Goal: Task Accomplishment & Management: Use online tool/utility

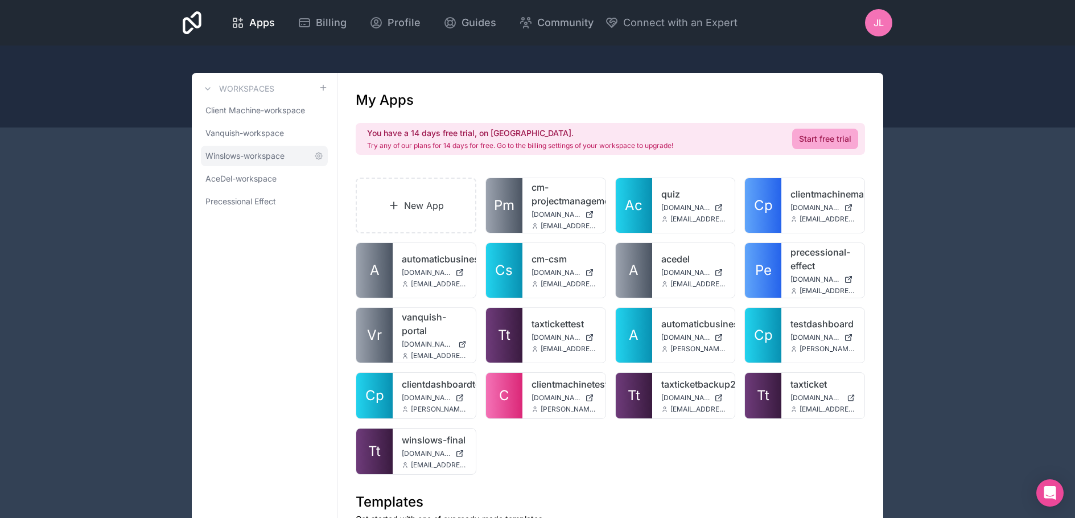
click at [255, 159] on span "Winslows-workspace" at bounding box center [244, 155] width 79 height 11
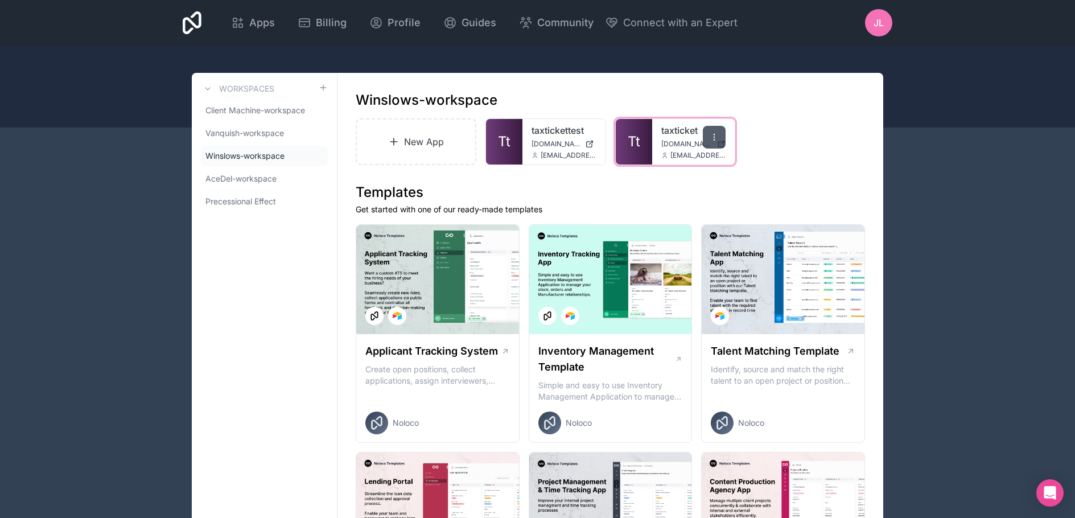
click at [715, 140] on icon at bounding box center [714, 139] width 1 height 1
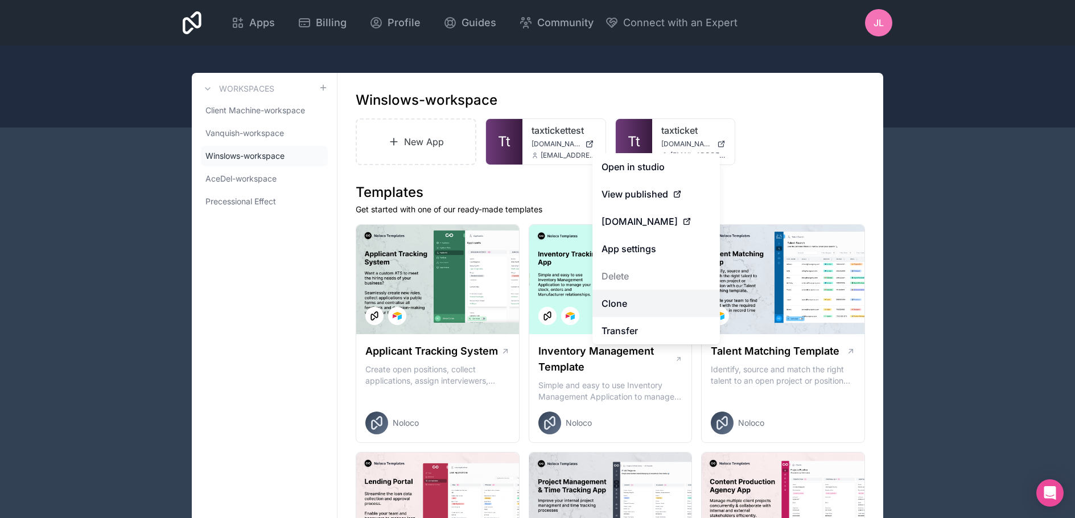
click at [621, 304] on link "Clone" at bounding box center [655, 303] width 127 height 27
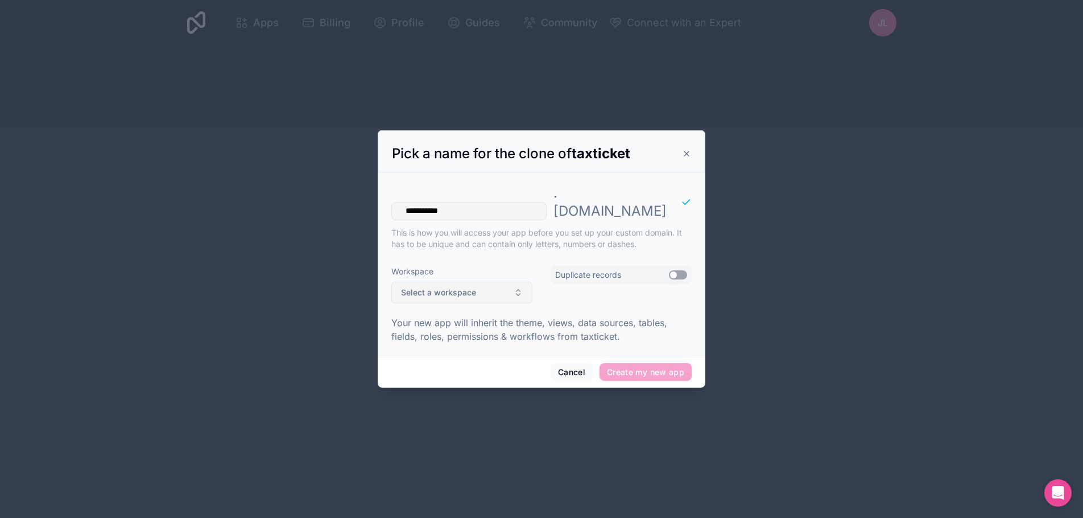
type input "**********"
click at [467, 287] on span "Select a workspace" at bounding box center [438, 292] width 75 height 11
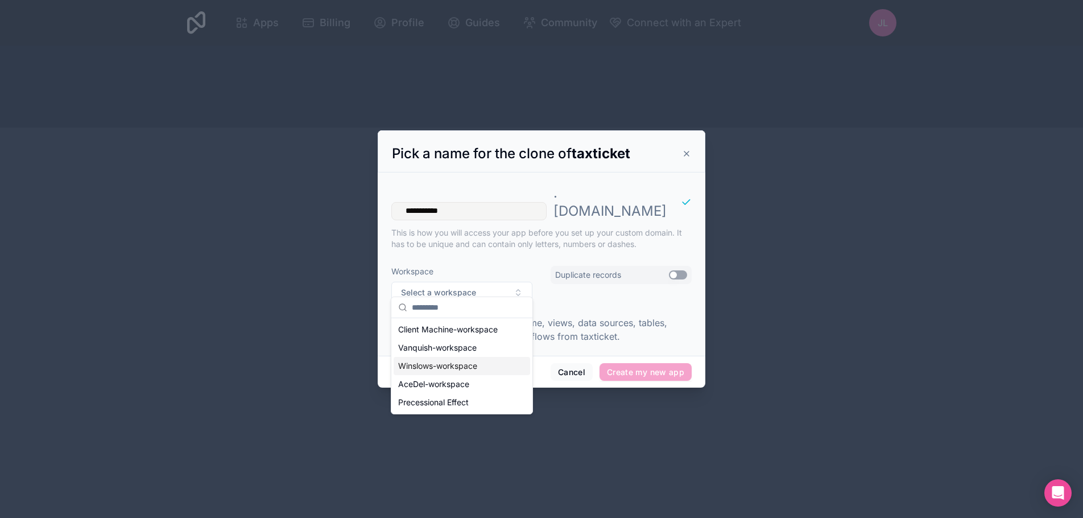
click at [457, 366] on div "Winslows-workspace" at bounding box center [462, 366] width 137 height 18
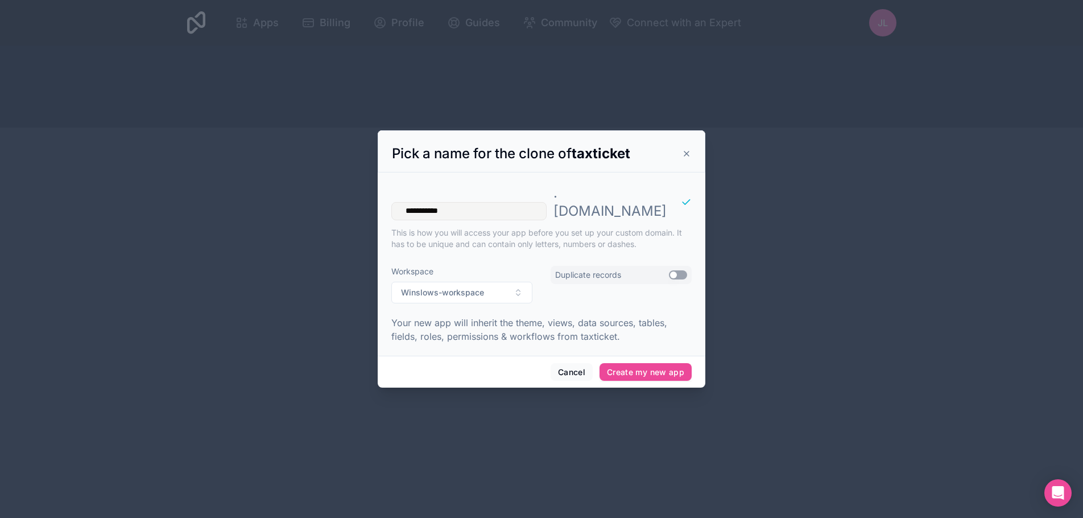
click at [678, 270] on button "Use setting" at bounding box center [678, 274] width 18 height 9
click at [642, 365] on button "Create my new app" at bounding box center [646, 372] width 92 height 18
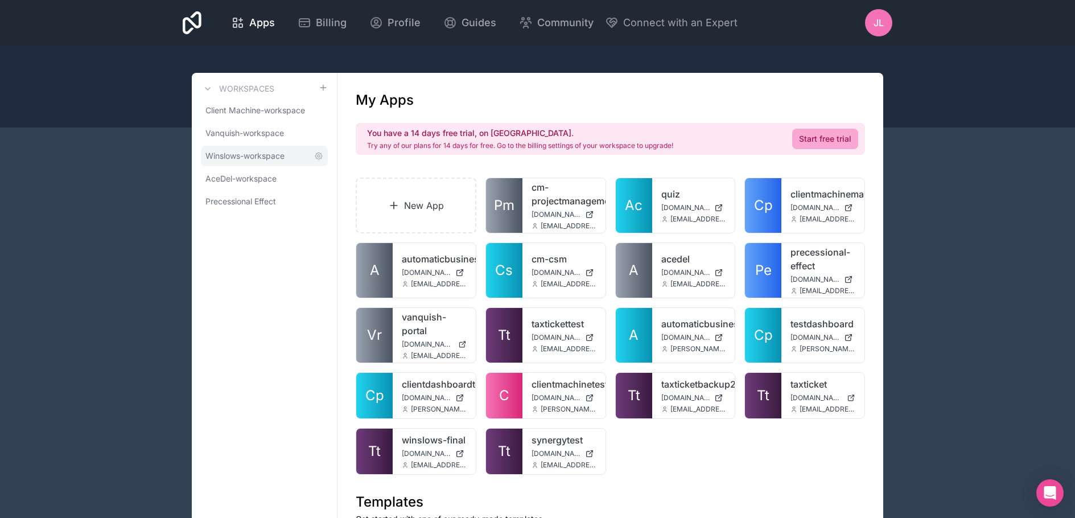
click at [245, 154] on span "Winslows-workspace" at bounding box center [244, 155] width 79 height 11
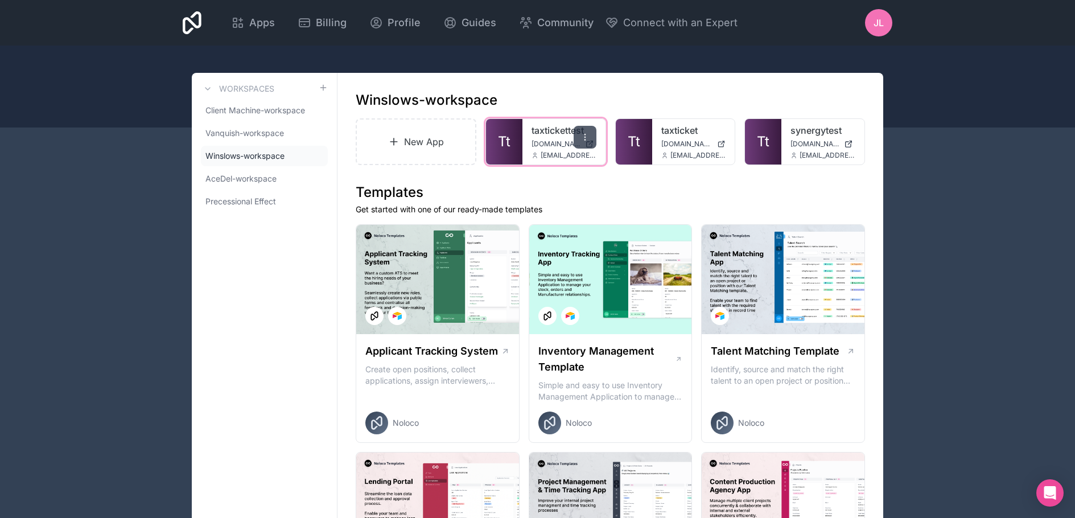
click at [588, 138] on icon at bounding box center [584, 137] width 9 height 9
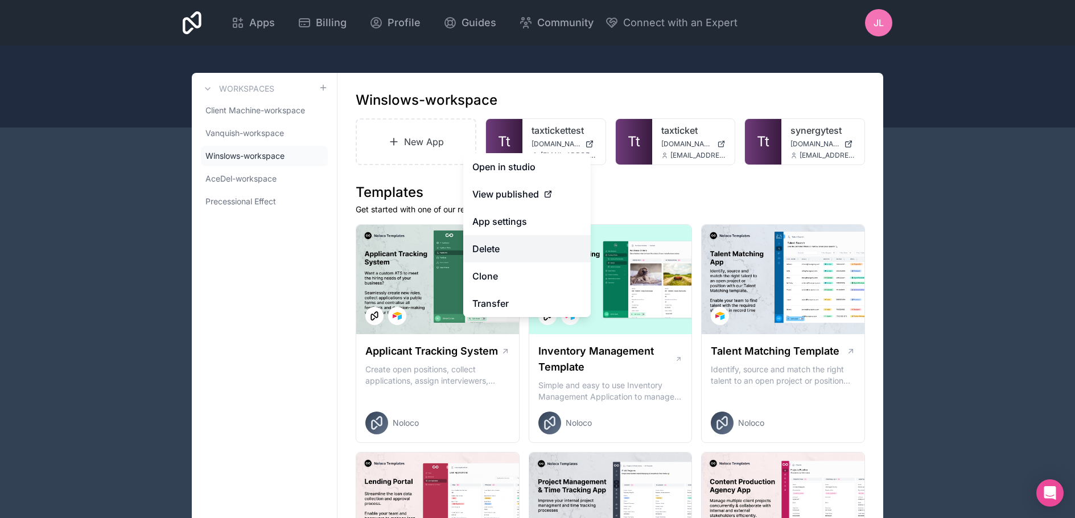
click at [489, 246] on button "Delete" at bounding box center [526, 248] width 127 height 27
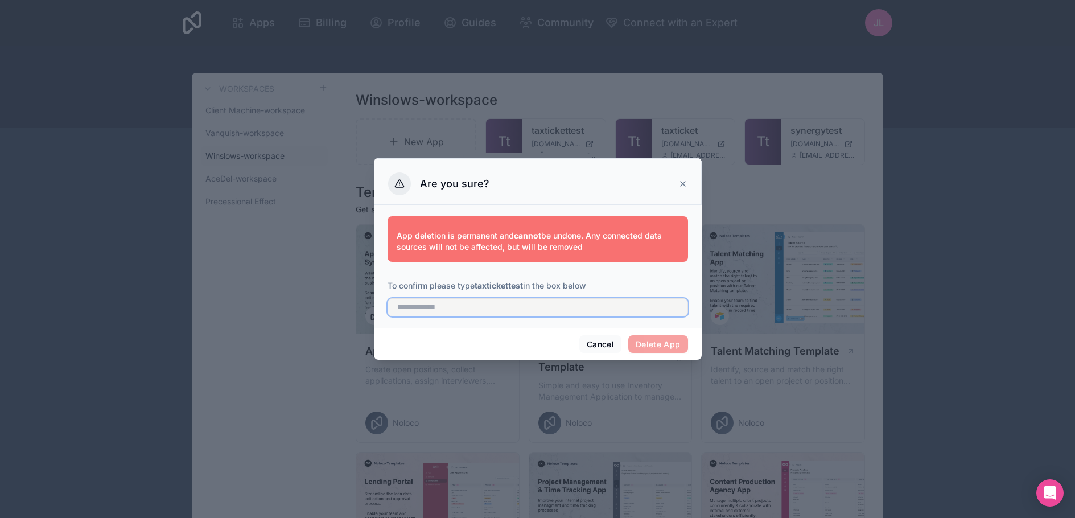
click at [486, 305] on input "text" at bounding box center [537, 307] width 300 height 18
type input "**********"
click at [660, 344] on button "Delete App" at bounding box center [658, 344] width 60 height 18
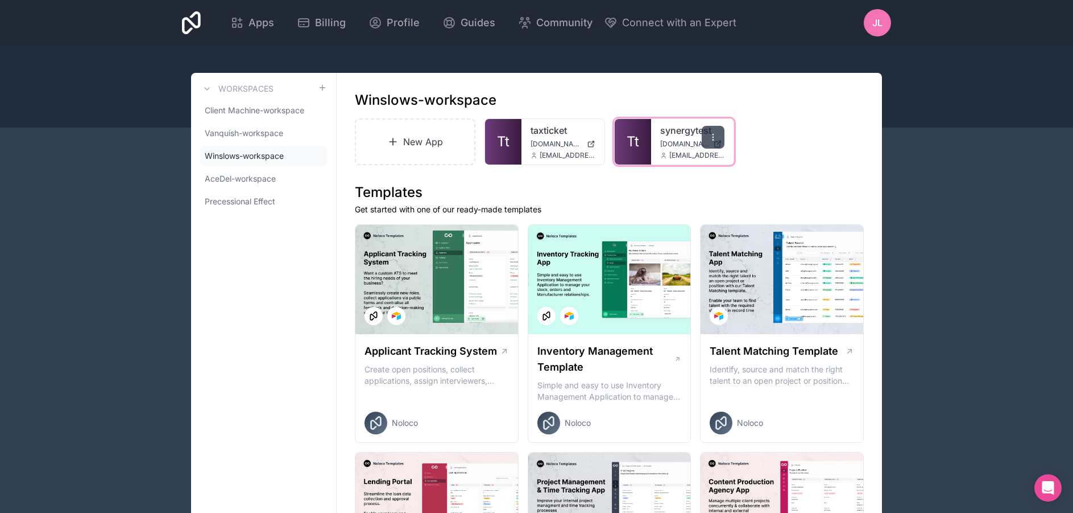
click at [715, 136] on icon at bounding box center [713, 137] width 9 height 9
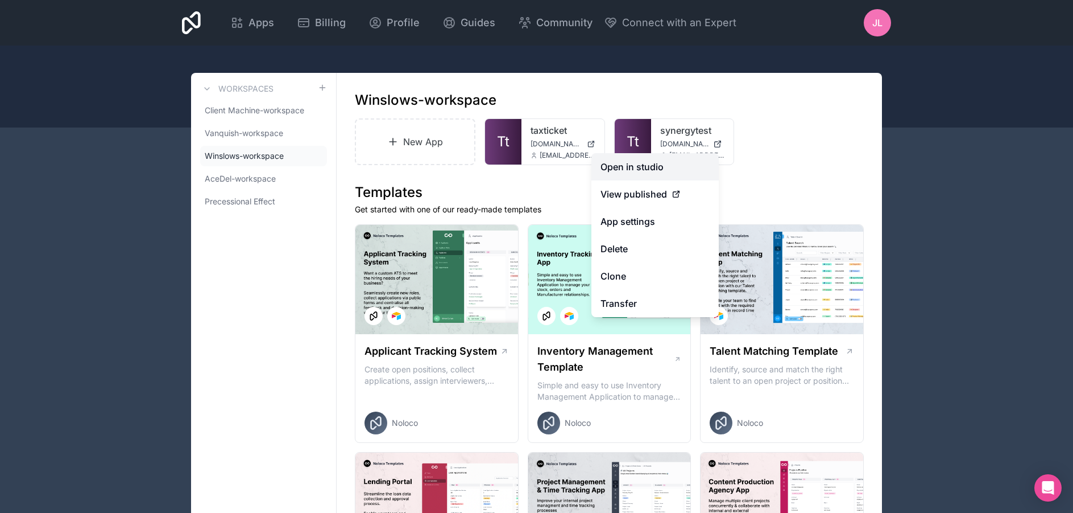
click at [645, 171] on link "Open in studio" at bounding box center [655, 166] width 127 height 27
